Goal: Entertainment & Leisure: Consume media (video, audio)

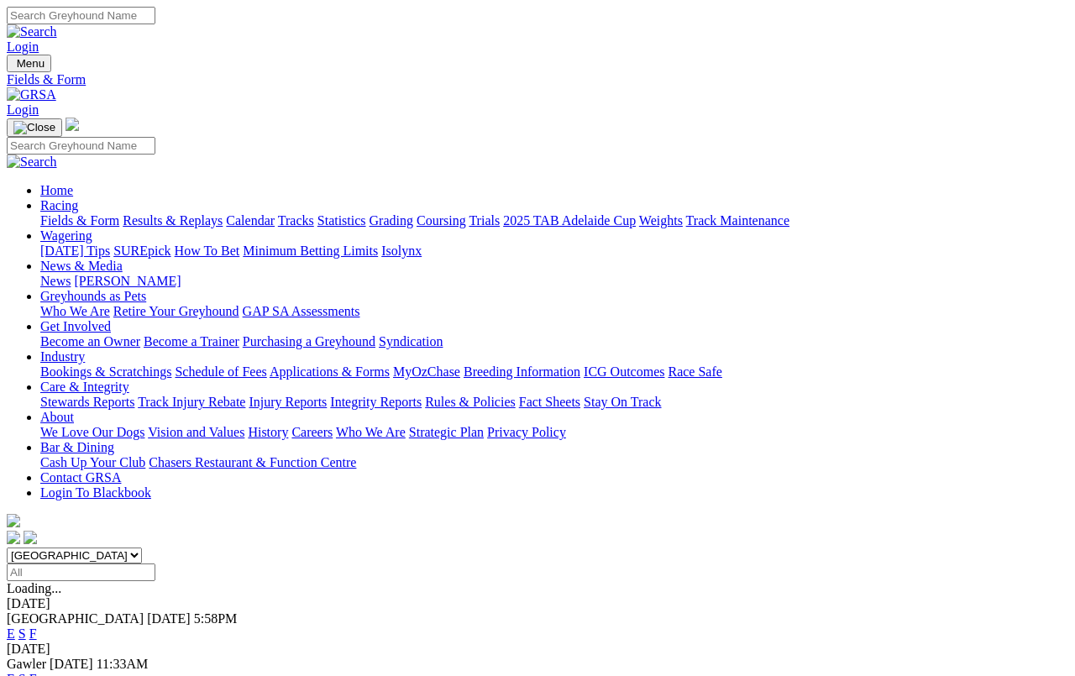
click at [193, 213] on link "Results & Replays" at bounding box center [173, 220] width 100 height 14
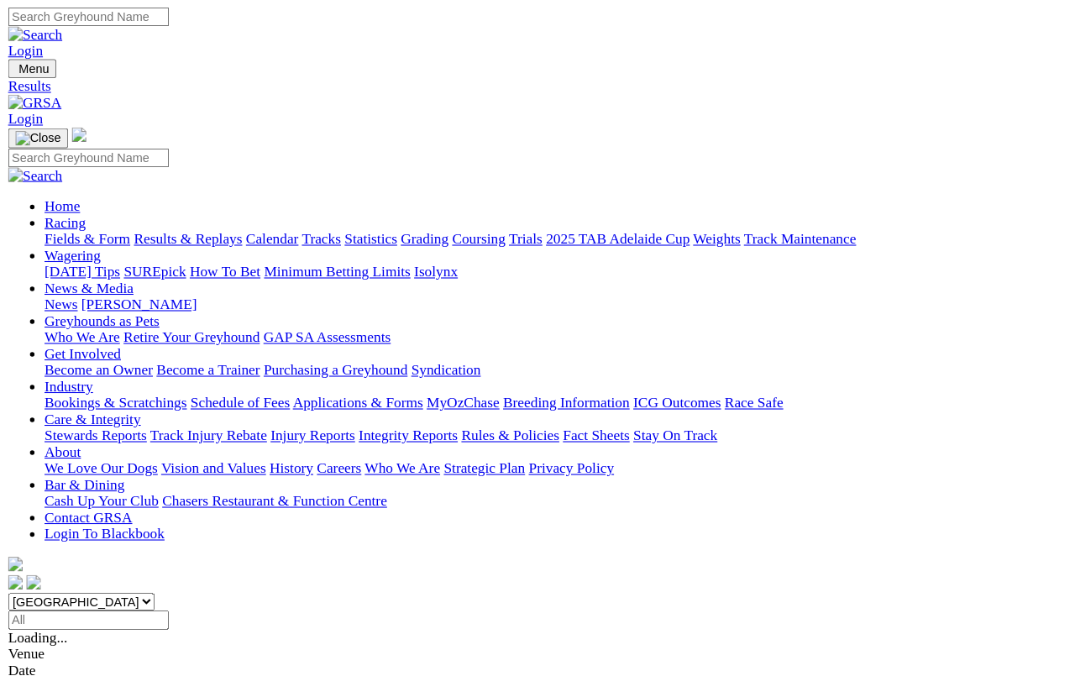
scroll to position [5, 0]
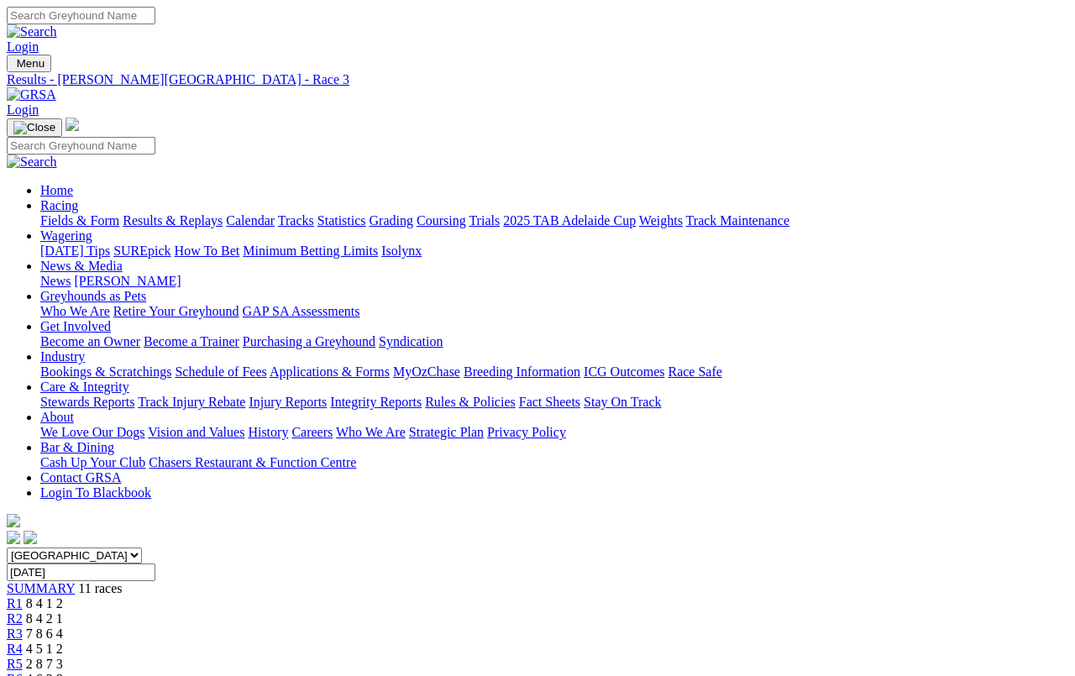
scroll to position [6, 0]
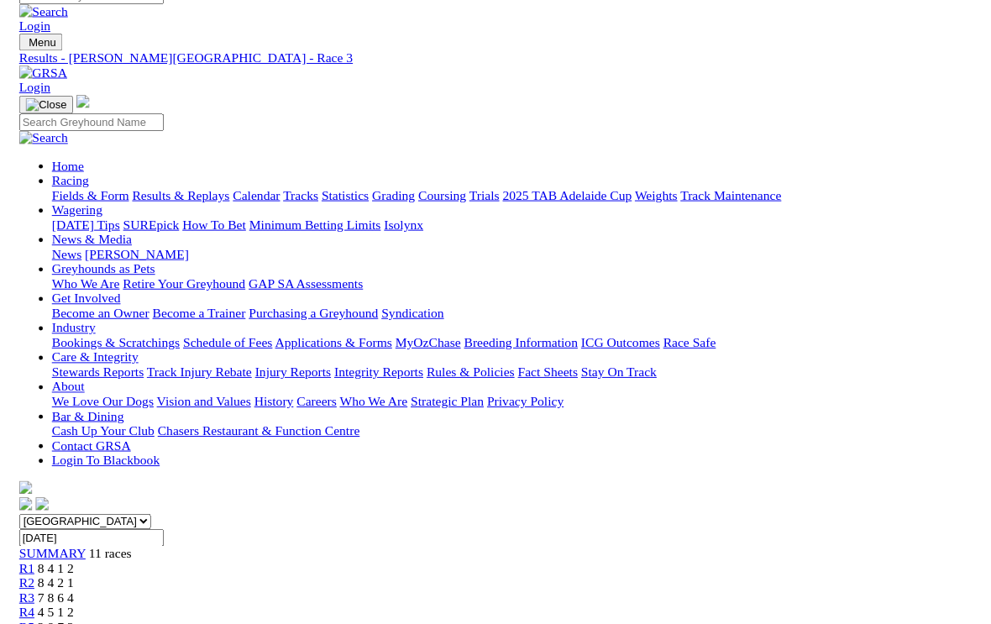
scroll to position [24, 0]
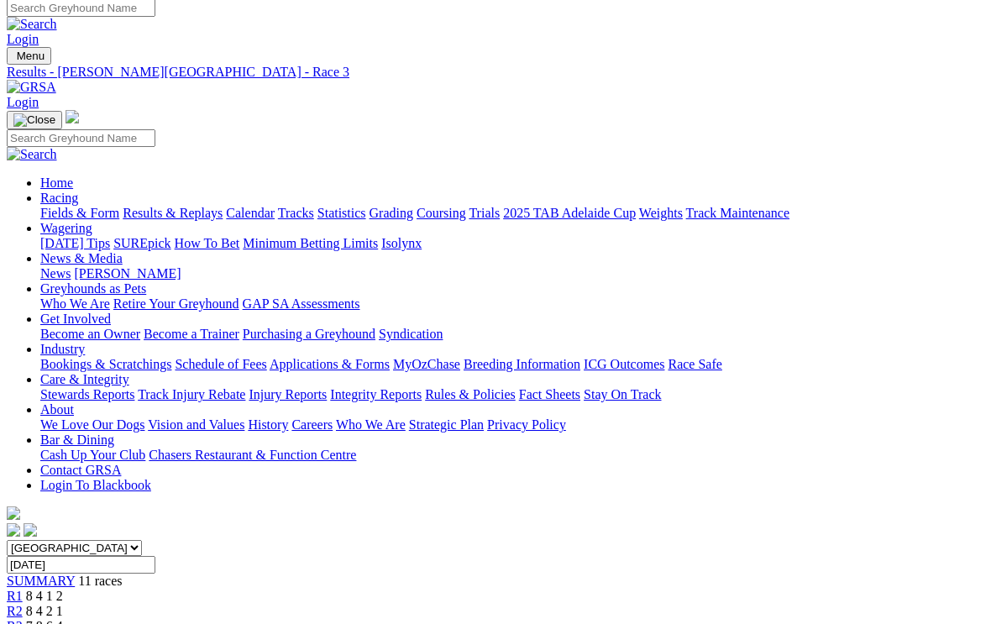
scroll to position [7, 0]
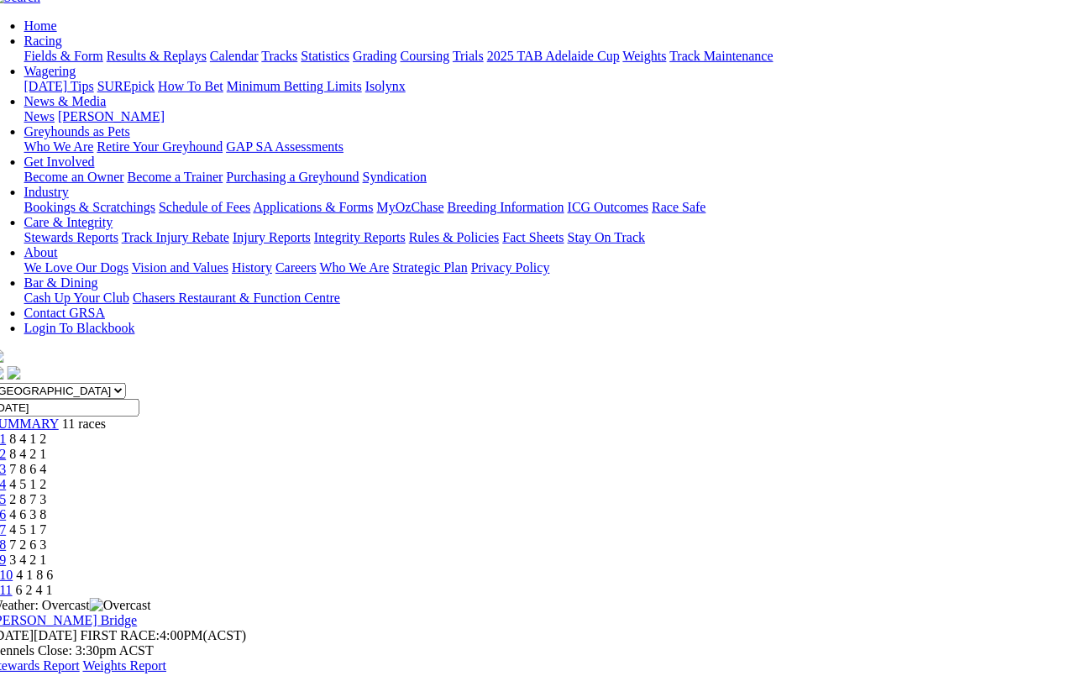
scroll to position [163, 16]
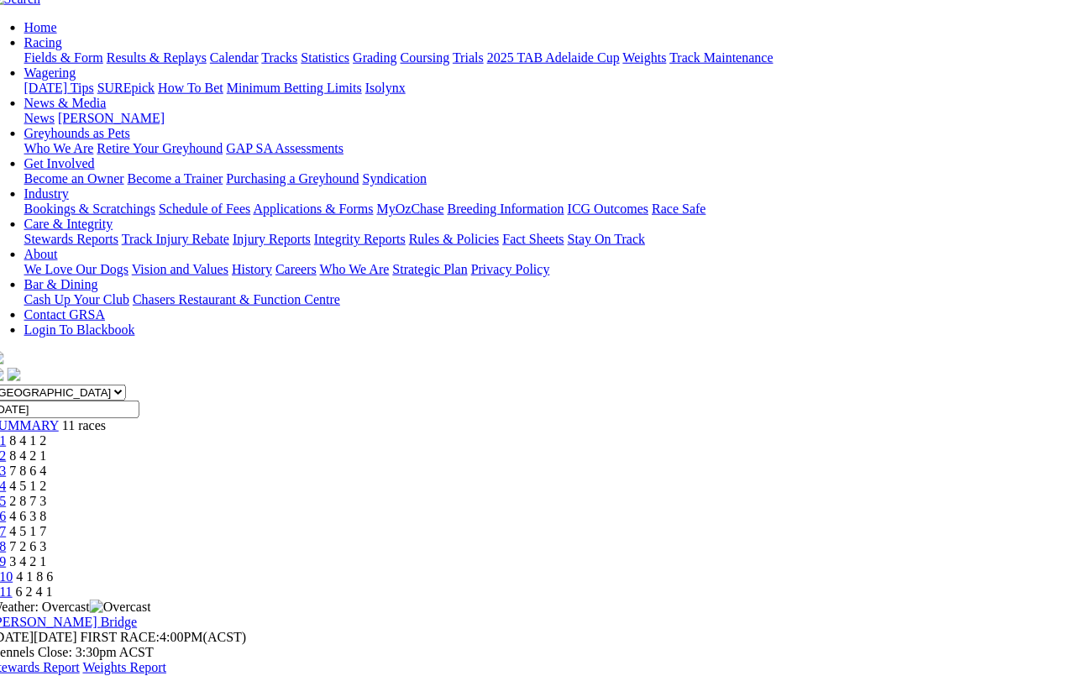
click at [13, 569] on span "R10" at bounding box center [2, 576] width 23 height 14
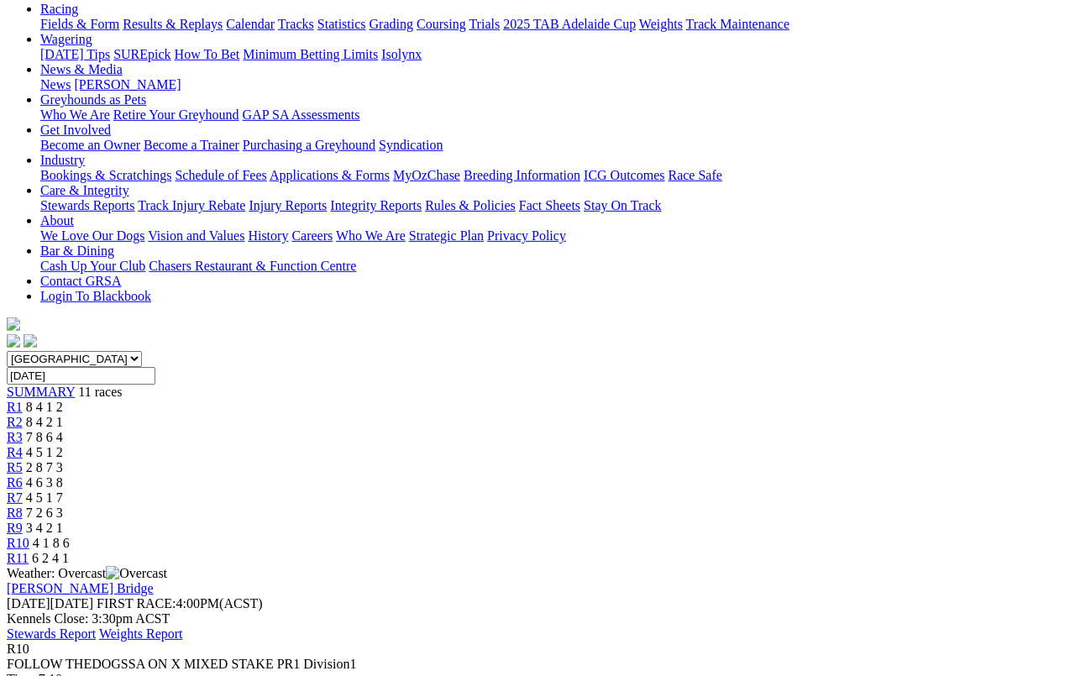
scroll to position [191, 0]
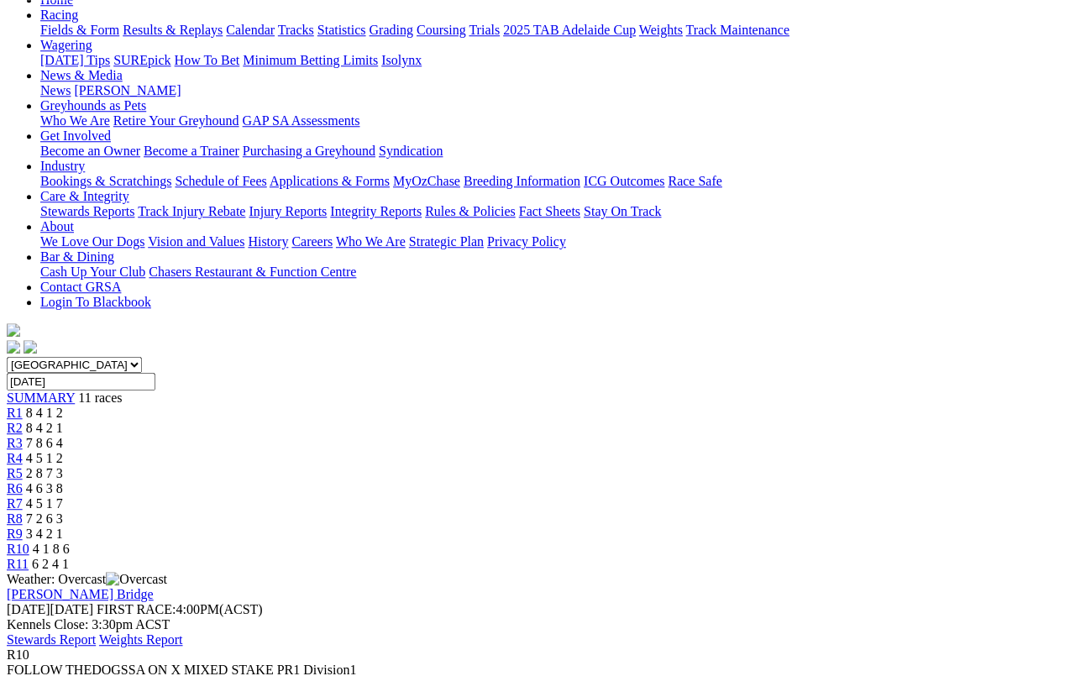
click at [63, 526] on span "3 4 2 1" at bounding box center [44, 533] width 37 height 14
